Goal: Task Accomplishment & Management: Manage account settings

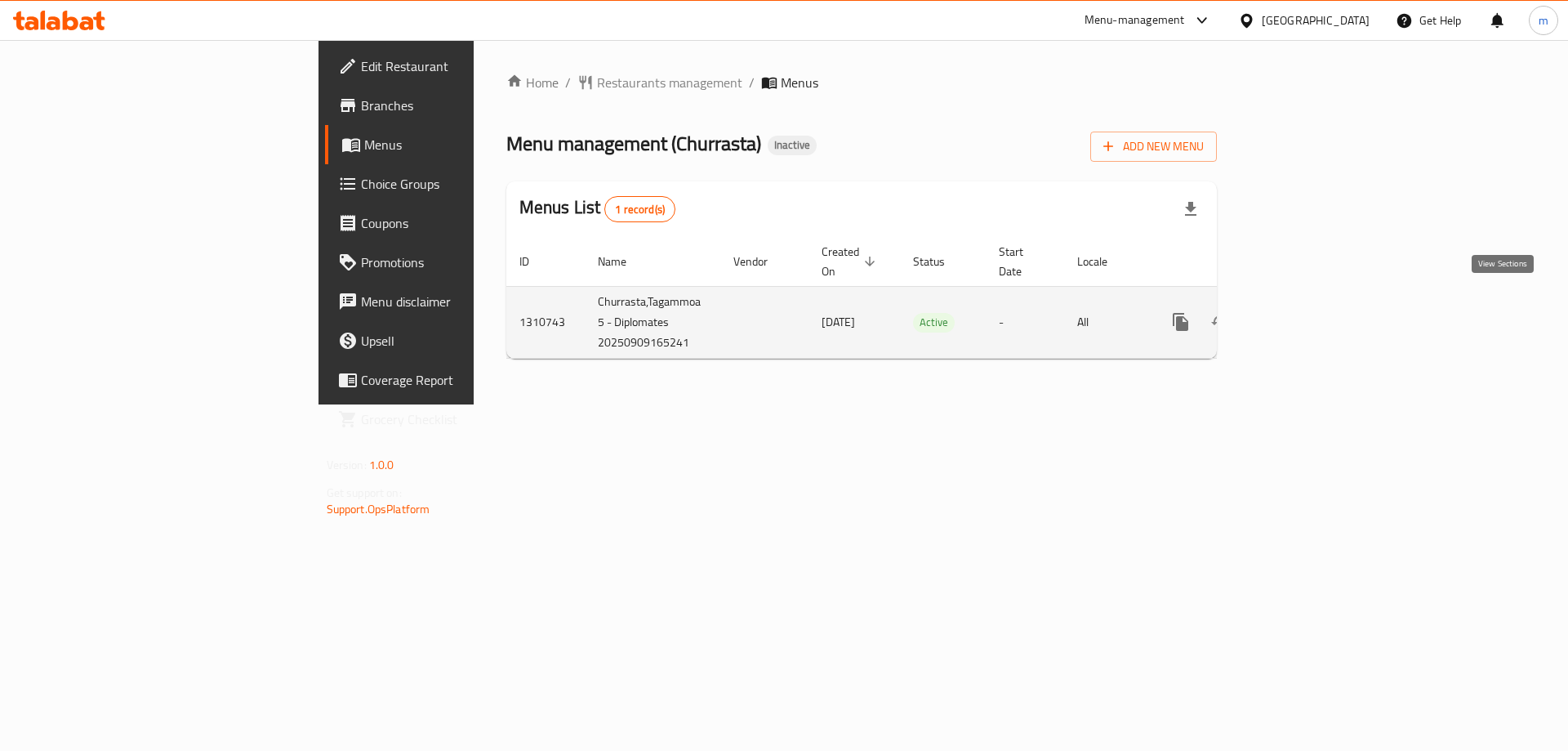
click at [1318, 302] on link "enhanced table" at bounding box center [1298, 321] width 39 height 39
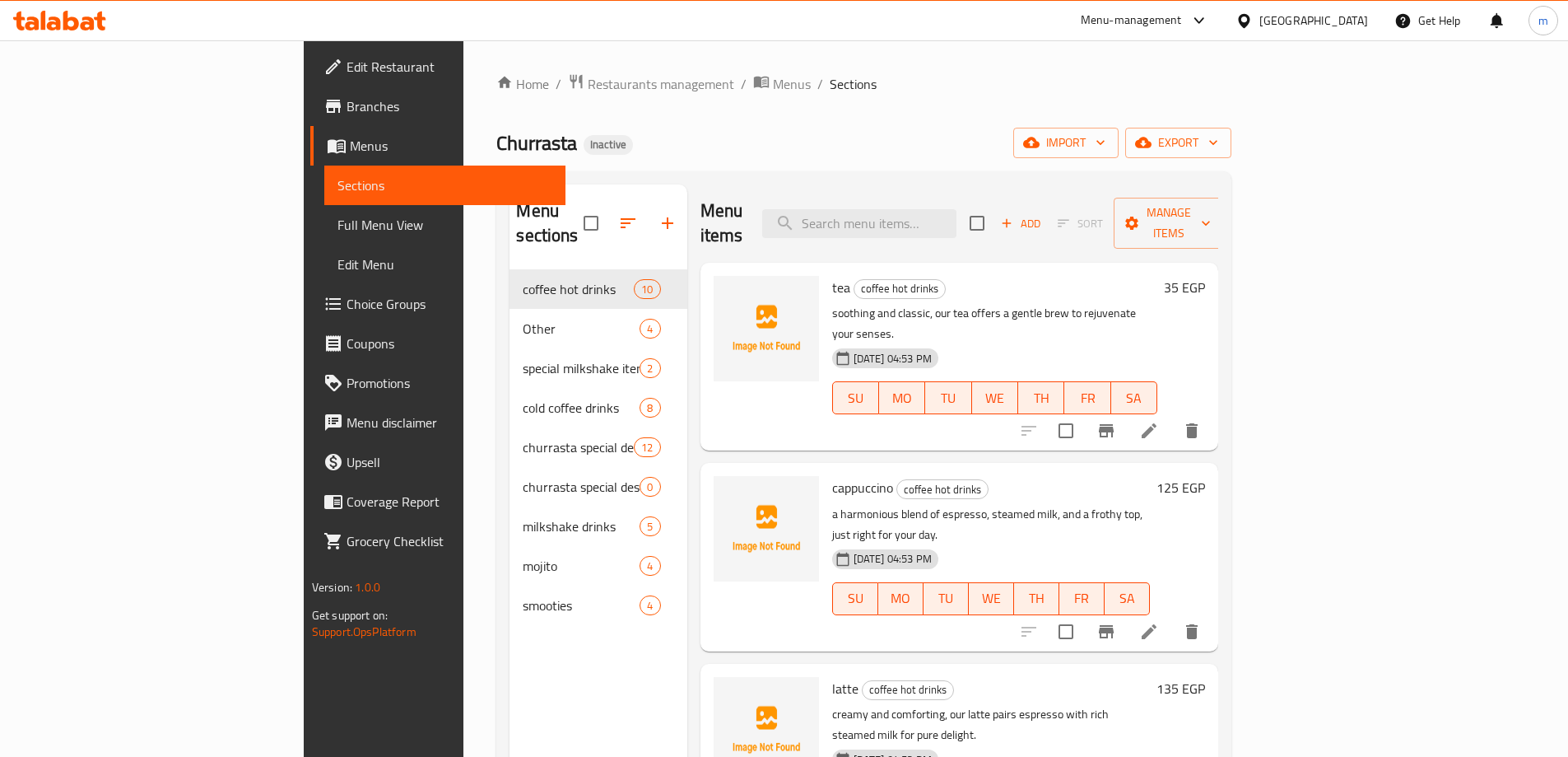
click at [823, 116] on div "Home / Restaurants management / Menus / Sections Churrasta Inactive import expo…" at bounding box center [863, 514] width 735 height 881
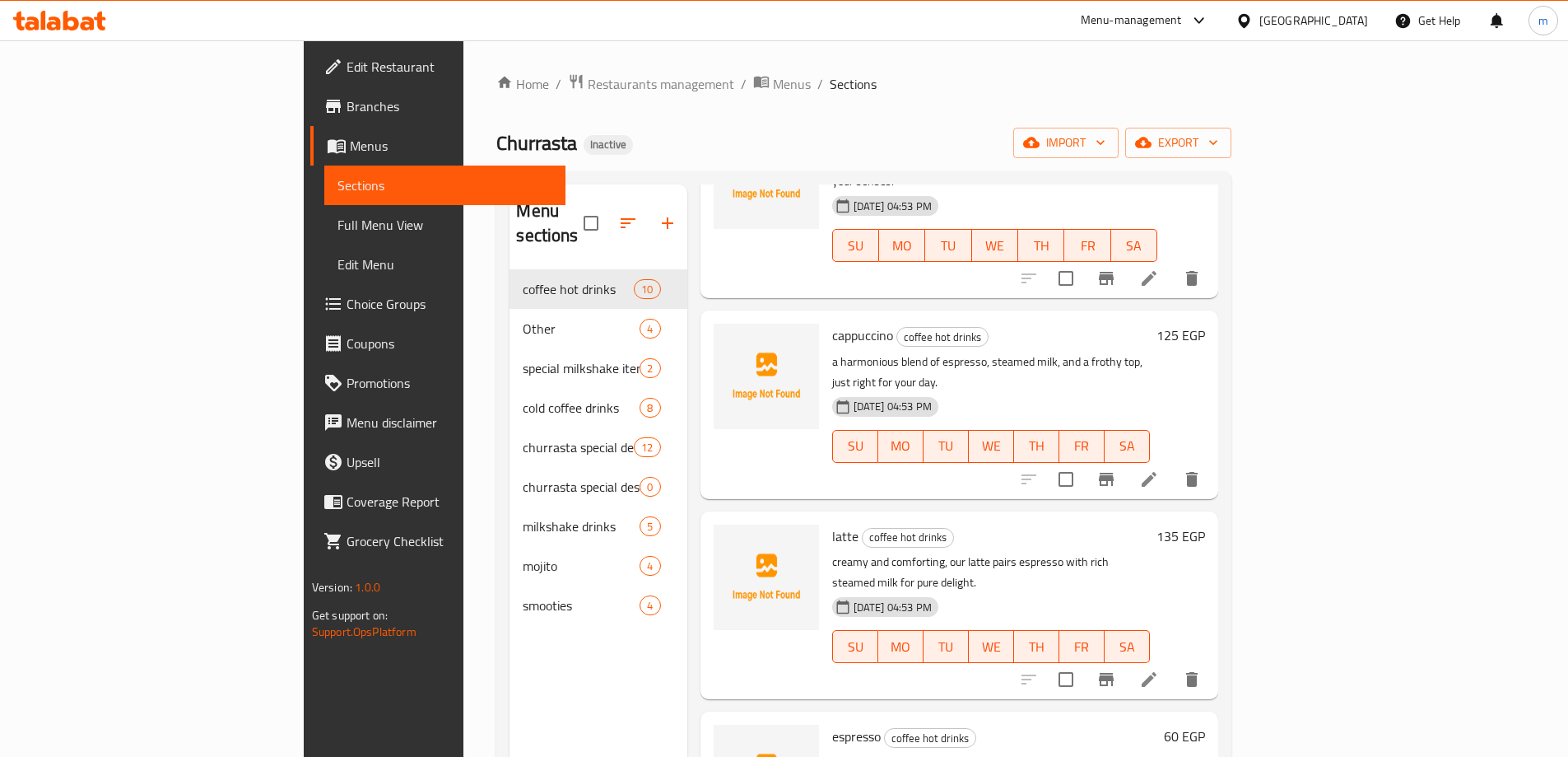
scroll to position [164, 0]
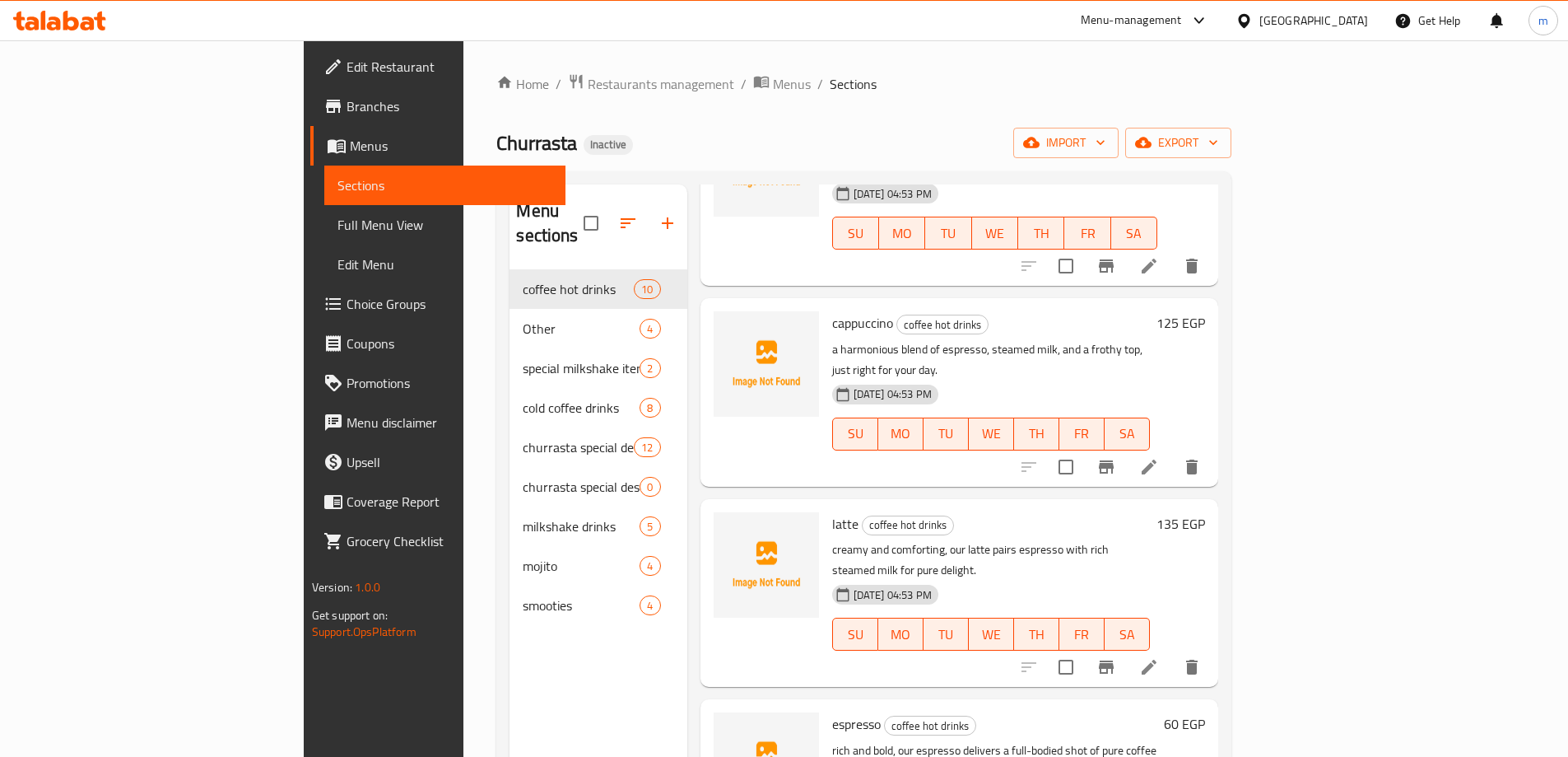
click at [324, 214] on link "Full Menu View" at bounding box center [444, 224] width 241 height 39
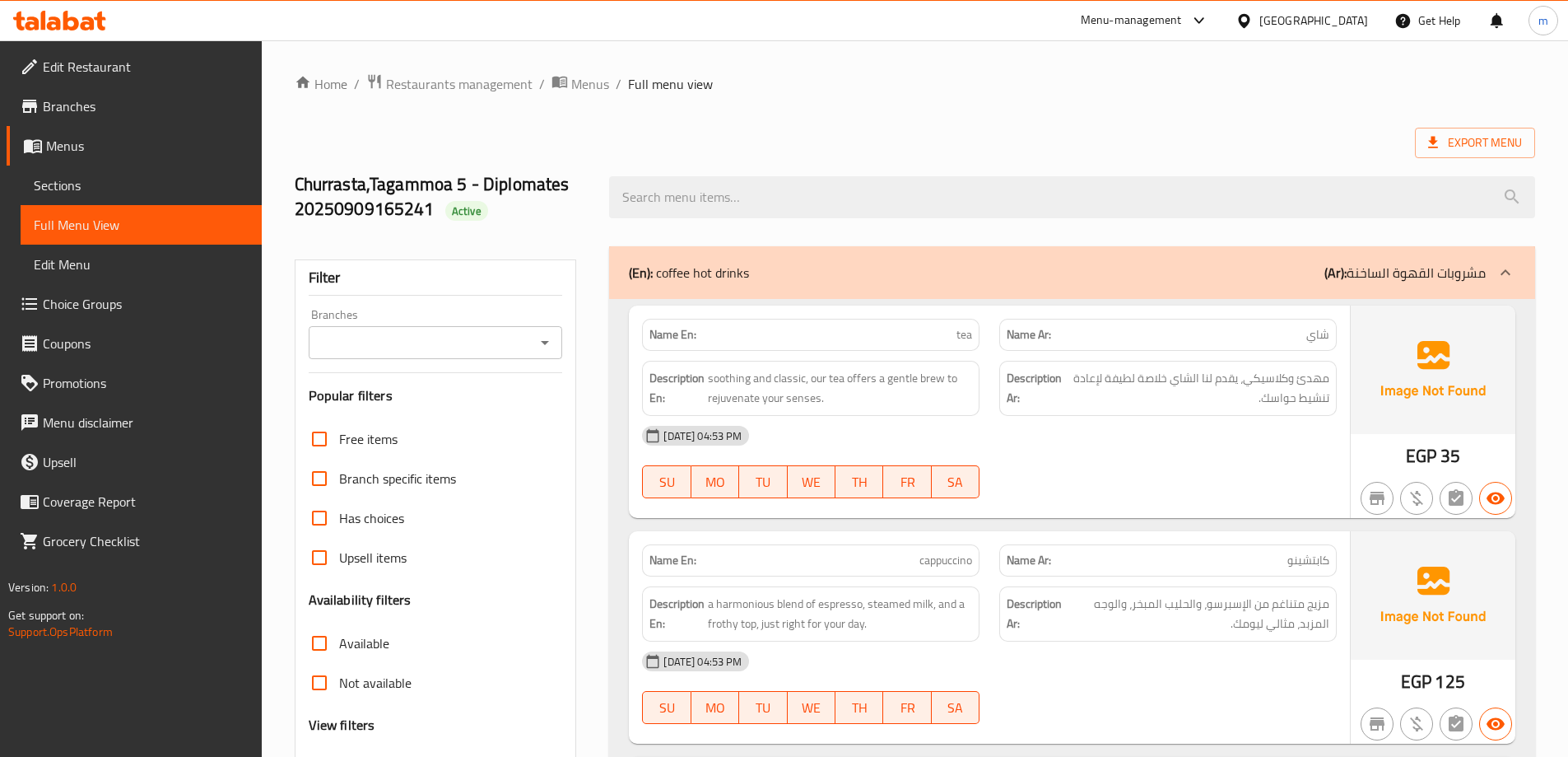
click at [128, 116] on span "Branches" at bounding box center [145, 106] width 205 height 20
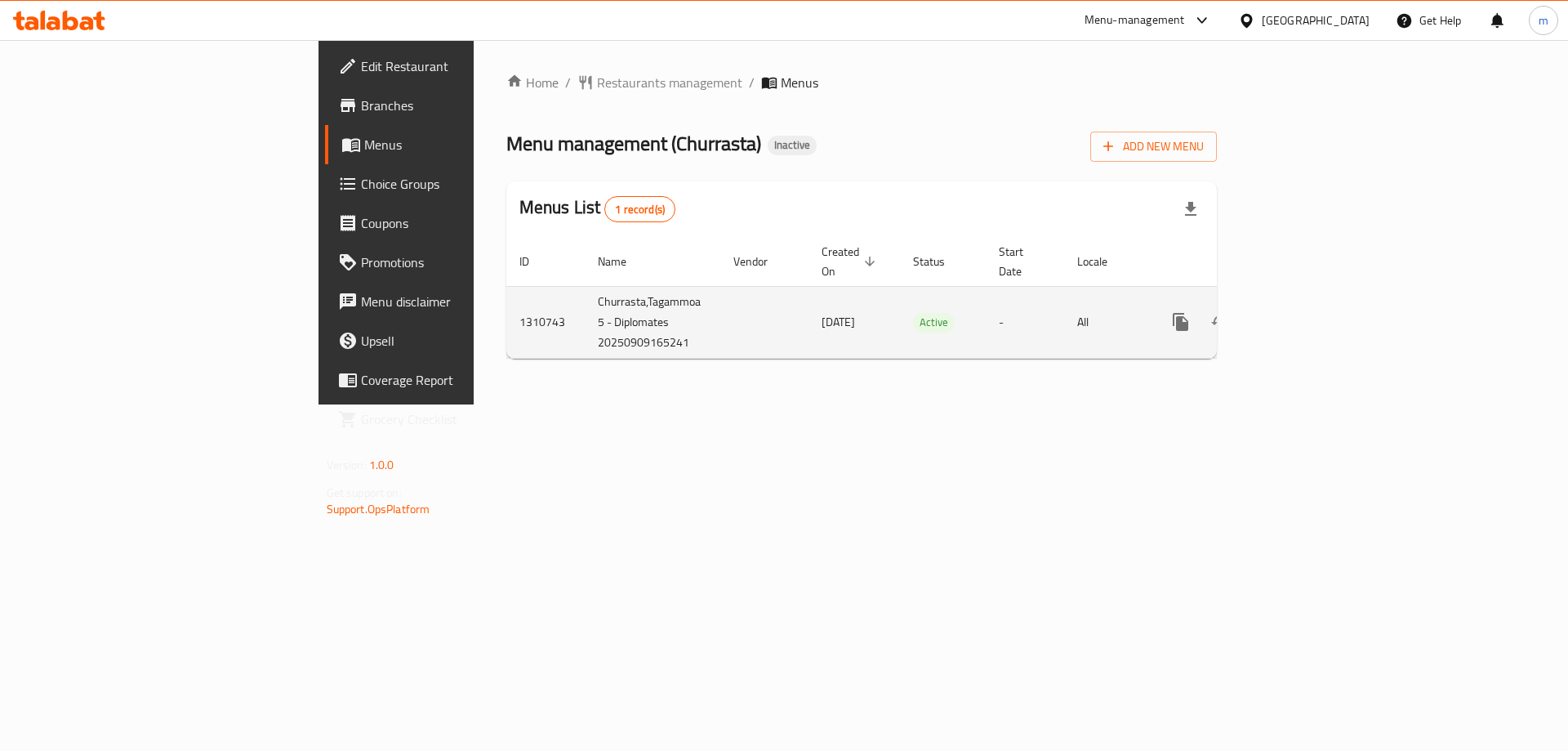
click at [1308, 312] on icon "enhanced table" at bounding box center [1298, 321] width 20 height 20
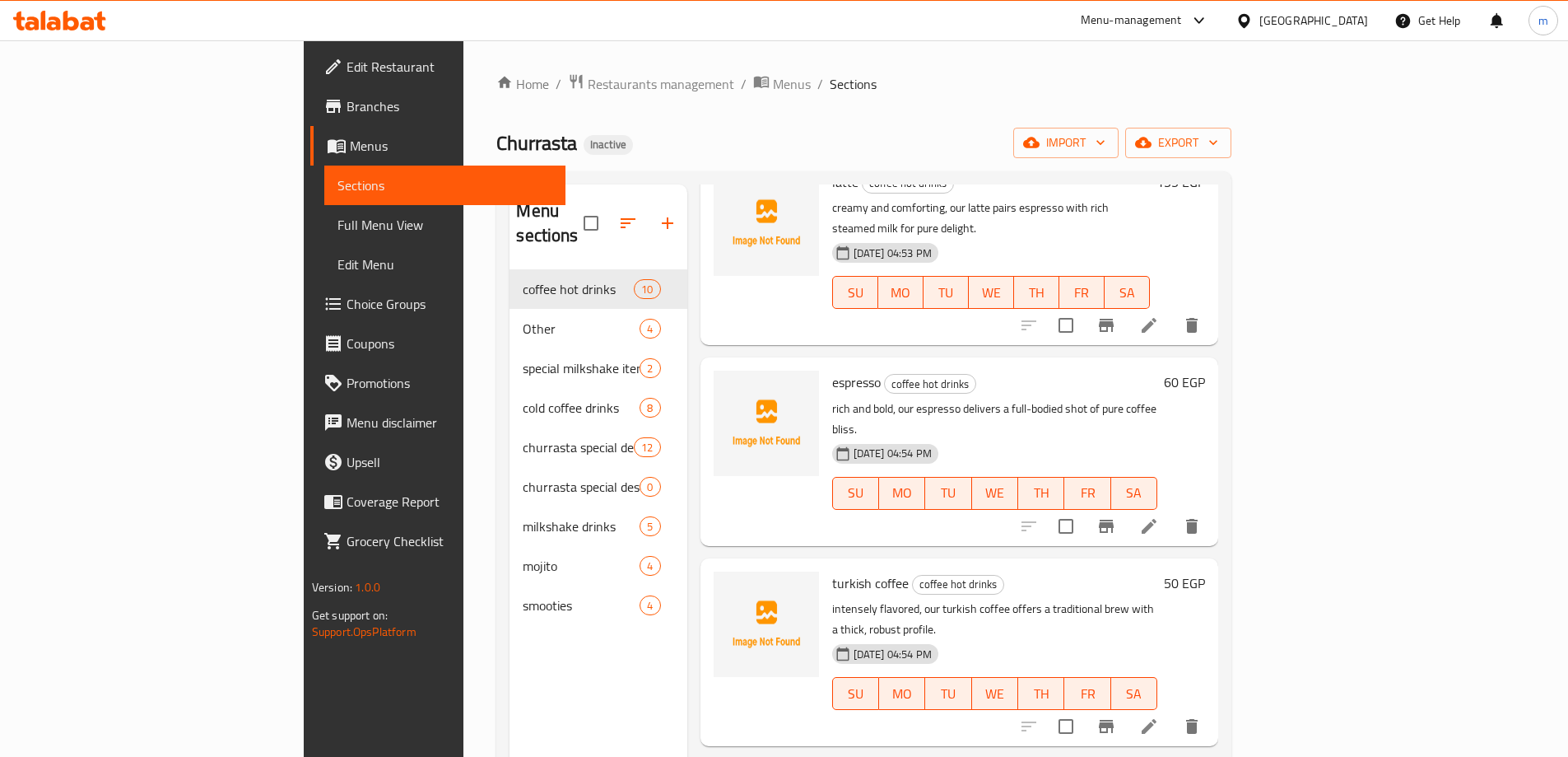
scroll to position [508, 0]
click at [1159, 515] on icon at bounding box center [1149, 525] width 20 height 20
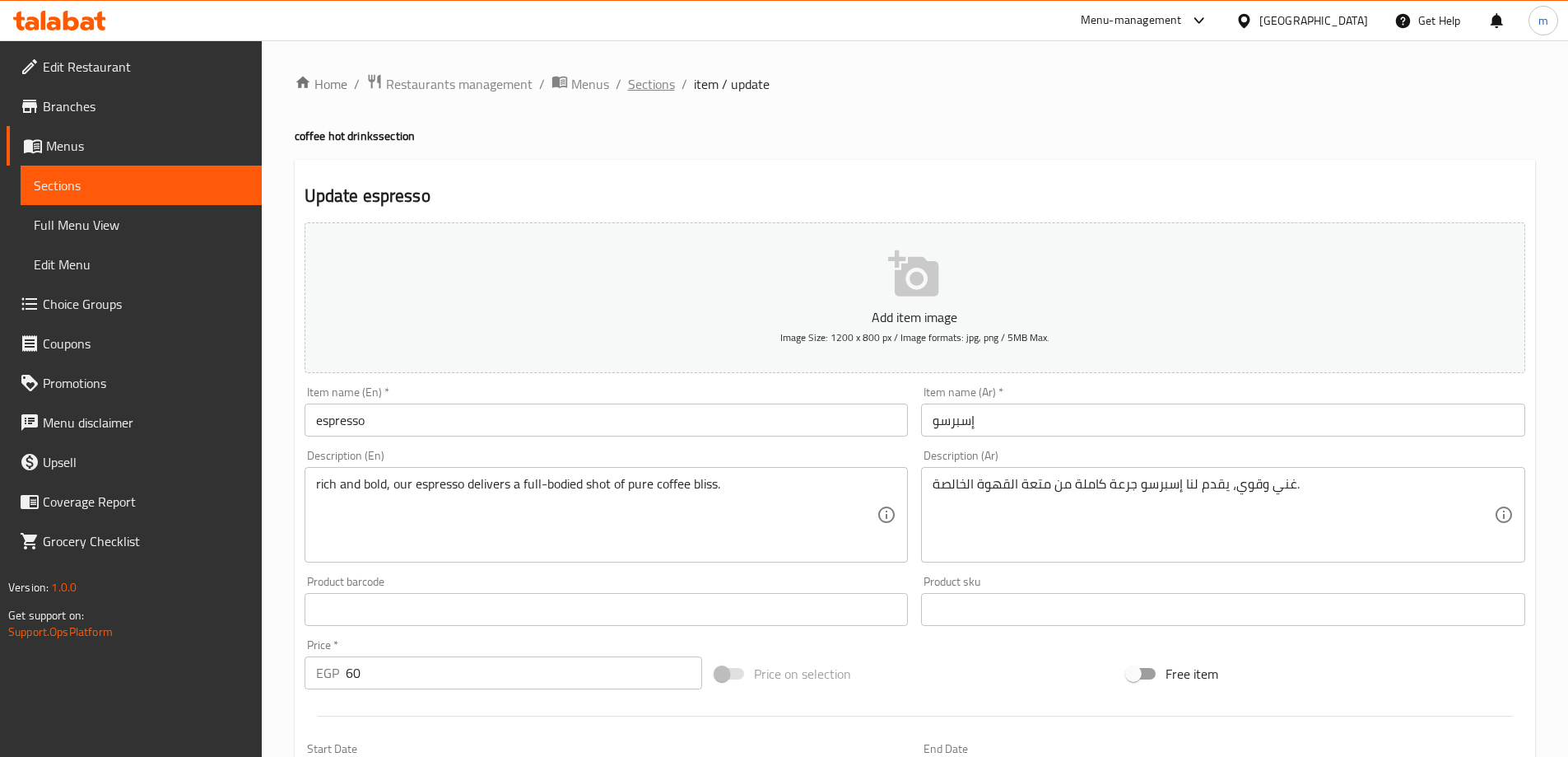
click at [628, 92] on span "Sections" at bounding box center [651, 84] width 47 height 20
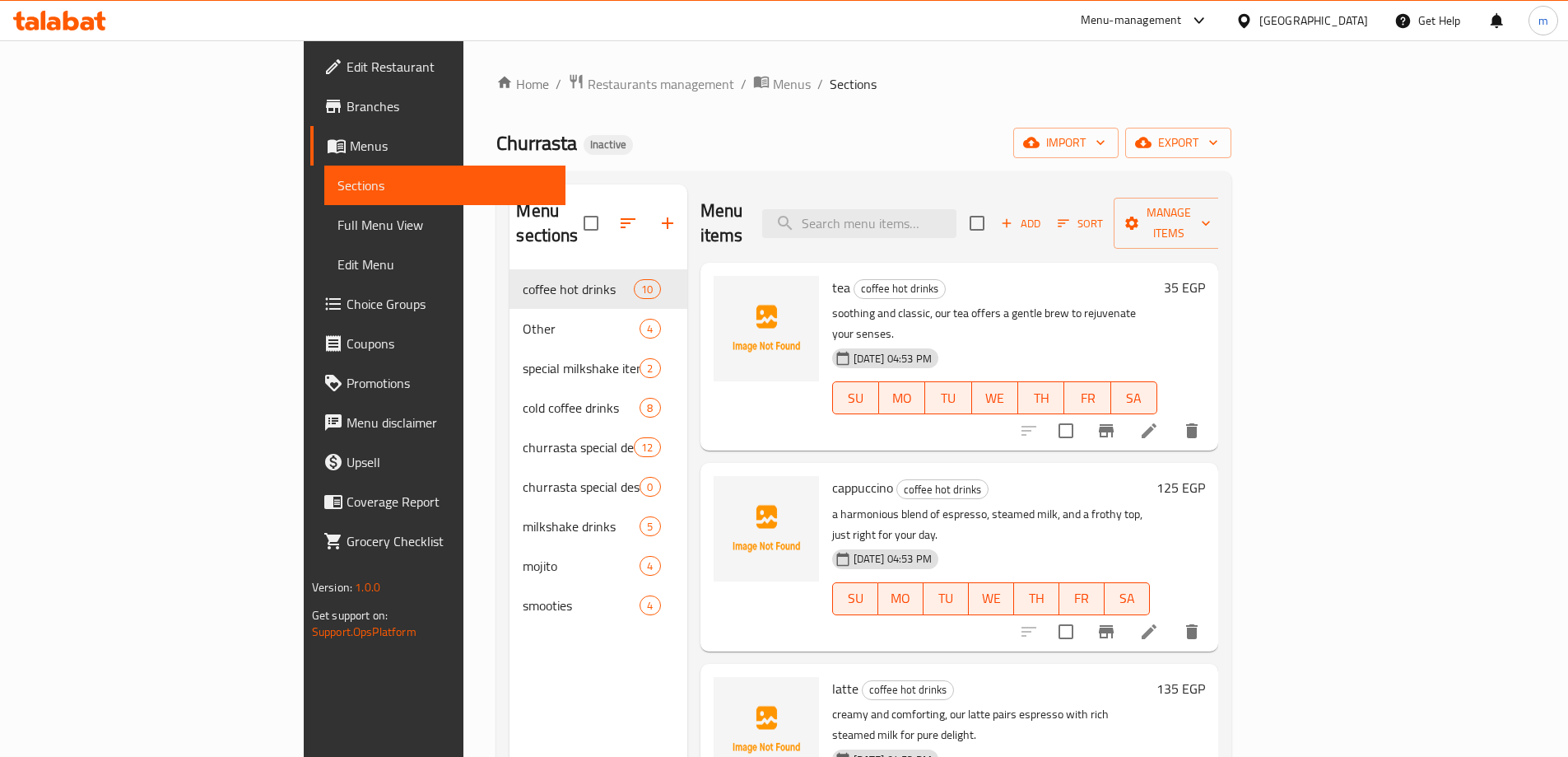
click at [347, 76] on span "Edit Restaurant" at bounding box center [449, 66] width 205 height 20
